Goal: Register for event/course

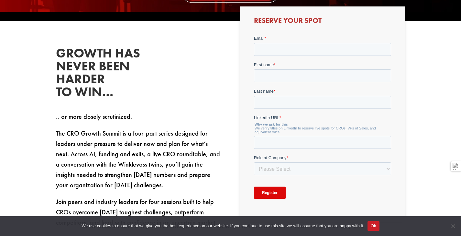
scroll to position [259, 0]
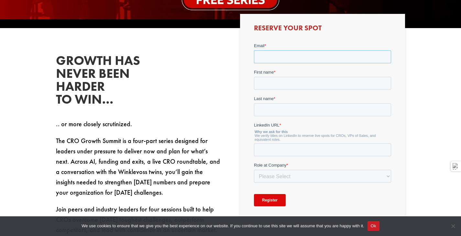
click at [268, 55] on input "Email *" at bounding box center [322, 56] width 137 height 13
type input "[PERSON_NAME][EMAIL_ADDRESS][DOMAIN_NAME]"
click at [270, 82] on input "First name *" at bounding box center [322, 83] width 137 height 13
type input "[PERSON_NAME]"
type input "[GEOGRAPHIC_DATA]"
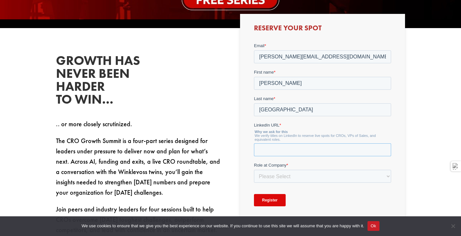
click at [282, 153] on input "LinkedIn URL *" at bounding box center [322, 149] width 137 height 13
paste input "[URL][DOMAIN_NAME]"
type input "[URL][DOMAIN_NAME]"
click at [298, 174] on select "Please Select C-Level (CRO, CSO, etc) Senior Leadership (VP of Sales, VP of Ena…" at bounding box center [322, 176] width 137 height 13
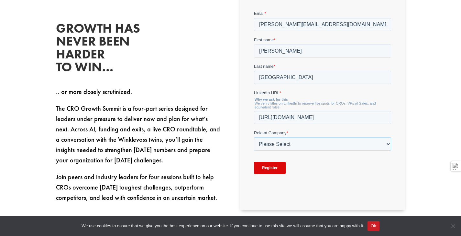
click at [334, 146] on select "Please Select C-Level (CRO, CSO, etc) Senior Leadership (VP of Sales, VP of Ena…" at bounding box center [322, 144] width 137 height 13
select select "C-Level (CRO, CSO, etc)"
click at [254, 138] on select "Please Select C-Level (CRO, CSO, etc) Senior Leadership (VP of Sales, VP of Ena…" at bounding box center [322, 144] width 137 height 13
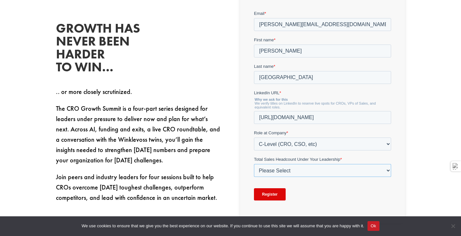
click at [308, 170] on select "Please Select Just Me 1-9 [PHONE_NUMBER] [PHONE_NUMBER]+" at bounding box center [322, 170] width 137 height 13
select select "10-19"
click at [254, 164] on select "Please Select Just Me 1-9 [PHONE_NUMBER] [PHONE_NUMBER]+" at bounding box center [322, 170] width 137 height 13
click at [270, 195] on input "Register" at bounding box center [270, 194] width 32 height 12
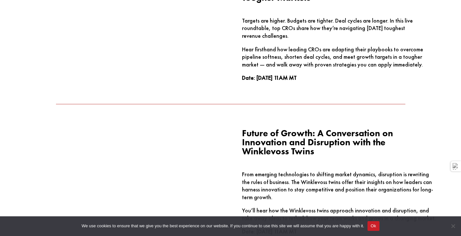
scroll to position [1034, 0]
